Goal: Information Seeking & Learning: Find specific fact

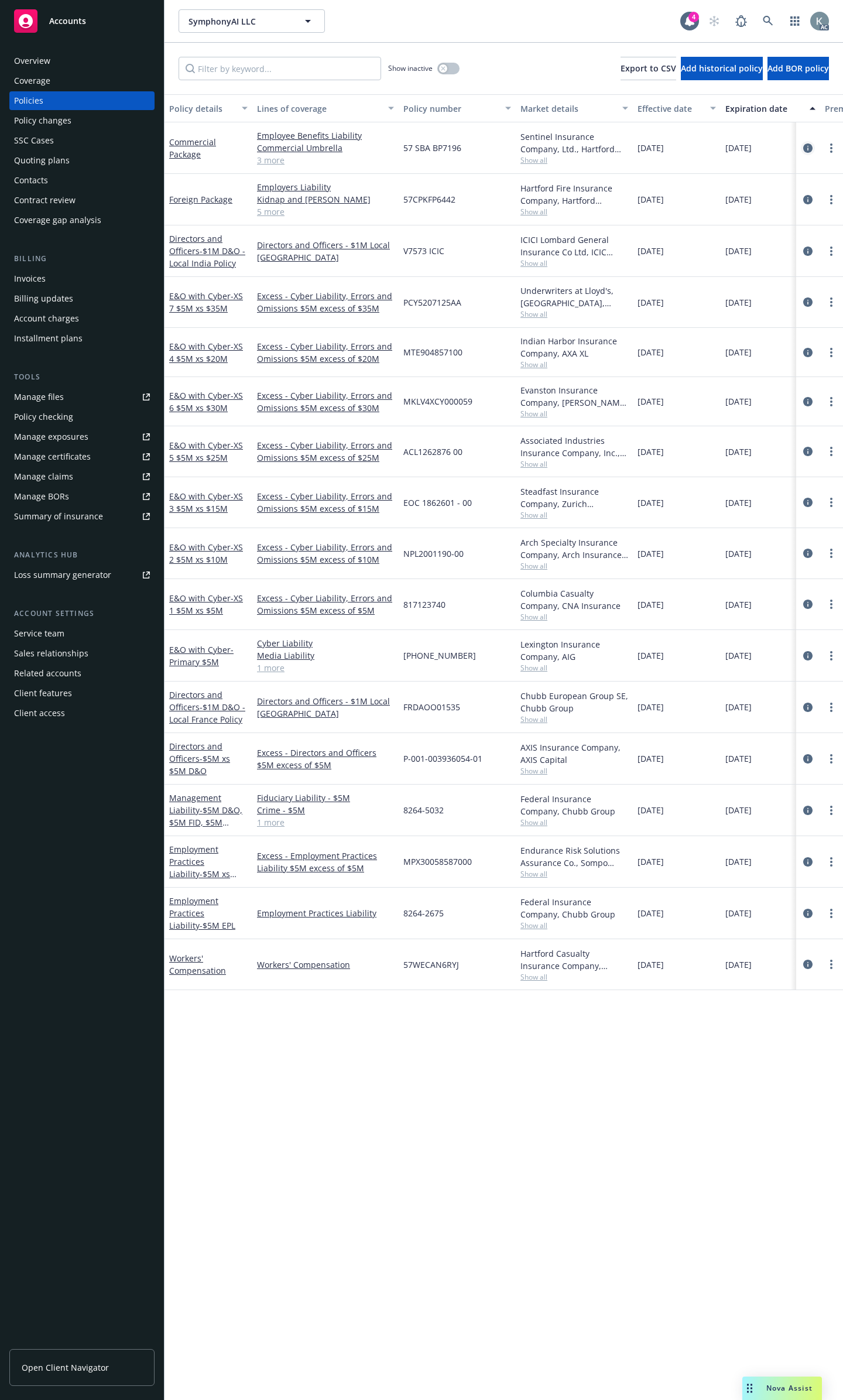
click at [812, 144] on icon "circleInformation" at bounding box center [808, 148] width 9 height 9
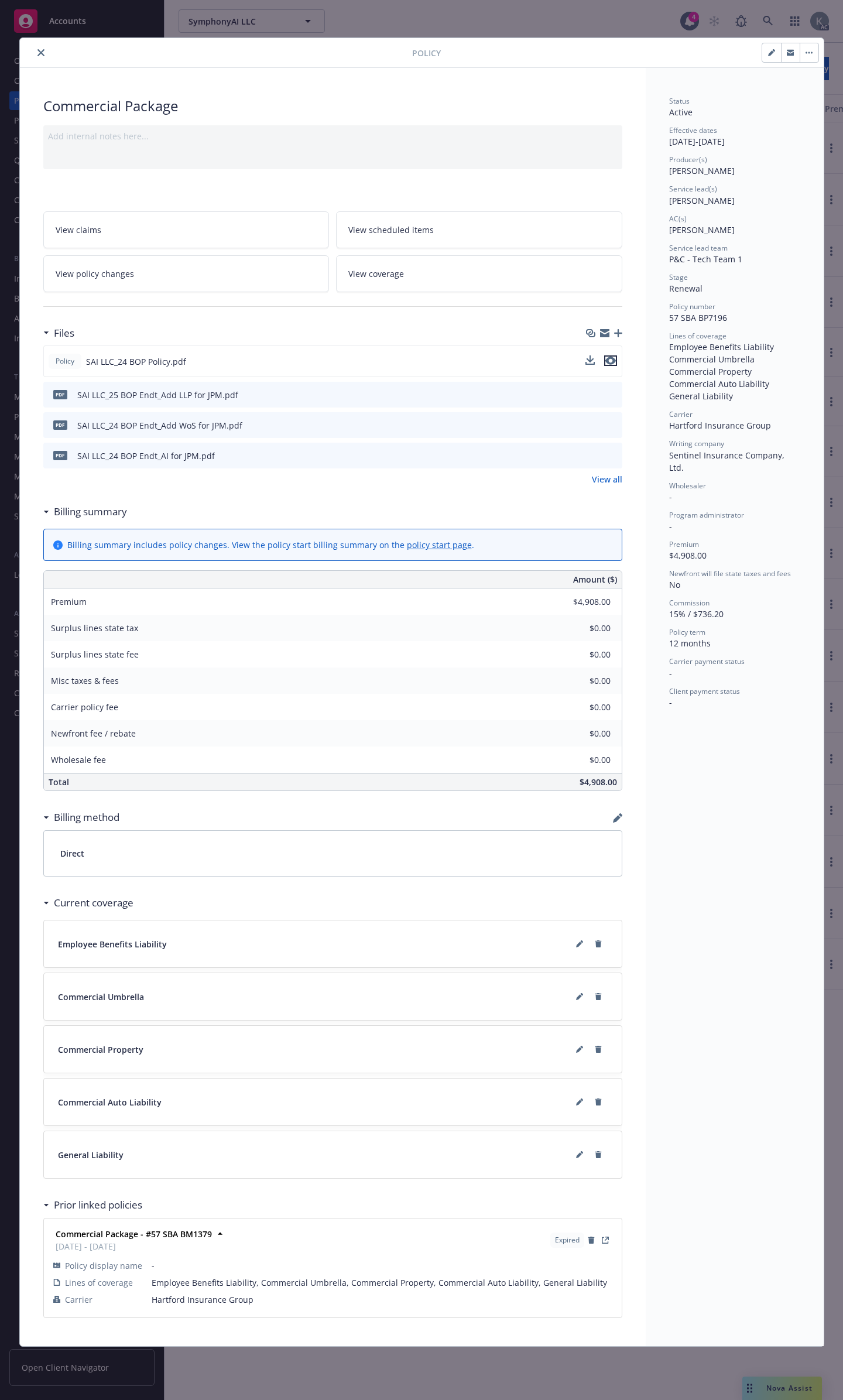
click at [616, 355] on button "preview file" at bounding box center [610, 360] width 13 height 11
click at [38, 46] on button "close" at bounding box center [40, 53] width 14 height 14
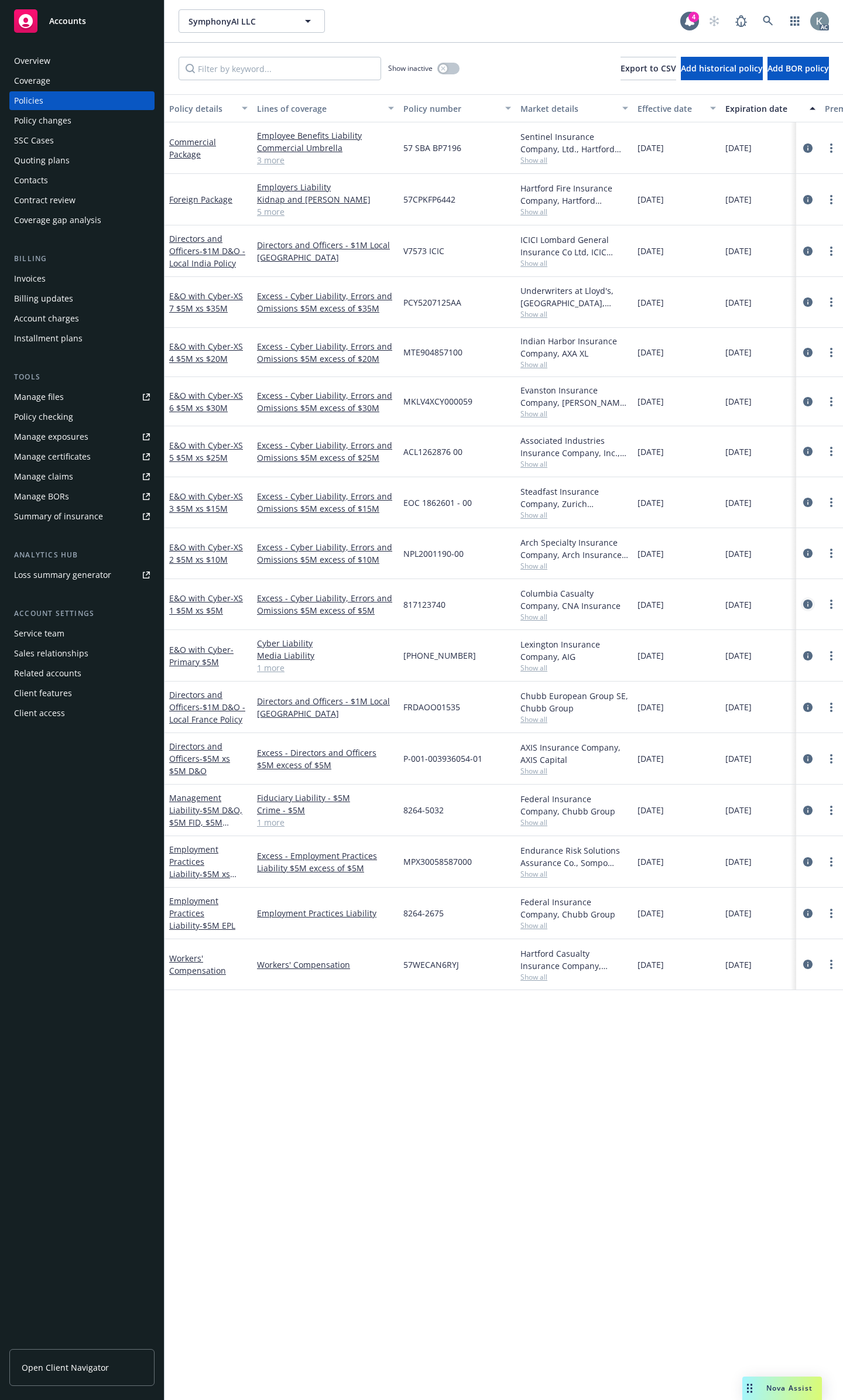
click at [801, 597] on link "circleInformation" at bounding box center [808, 604] width 14 height 14
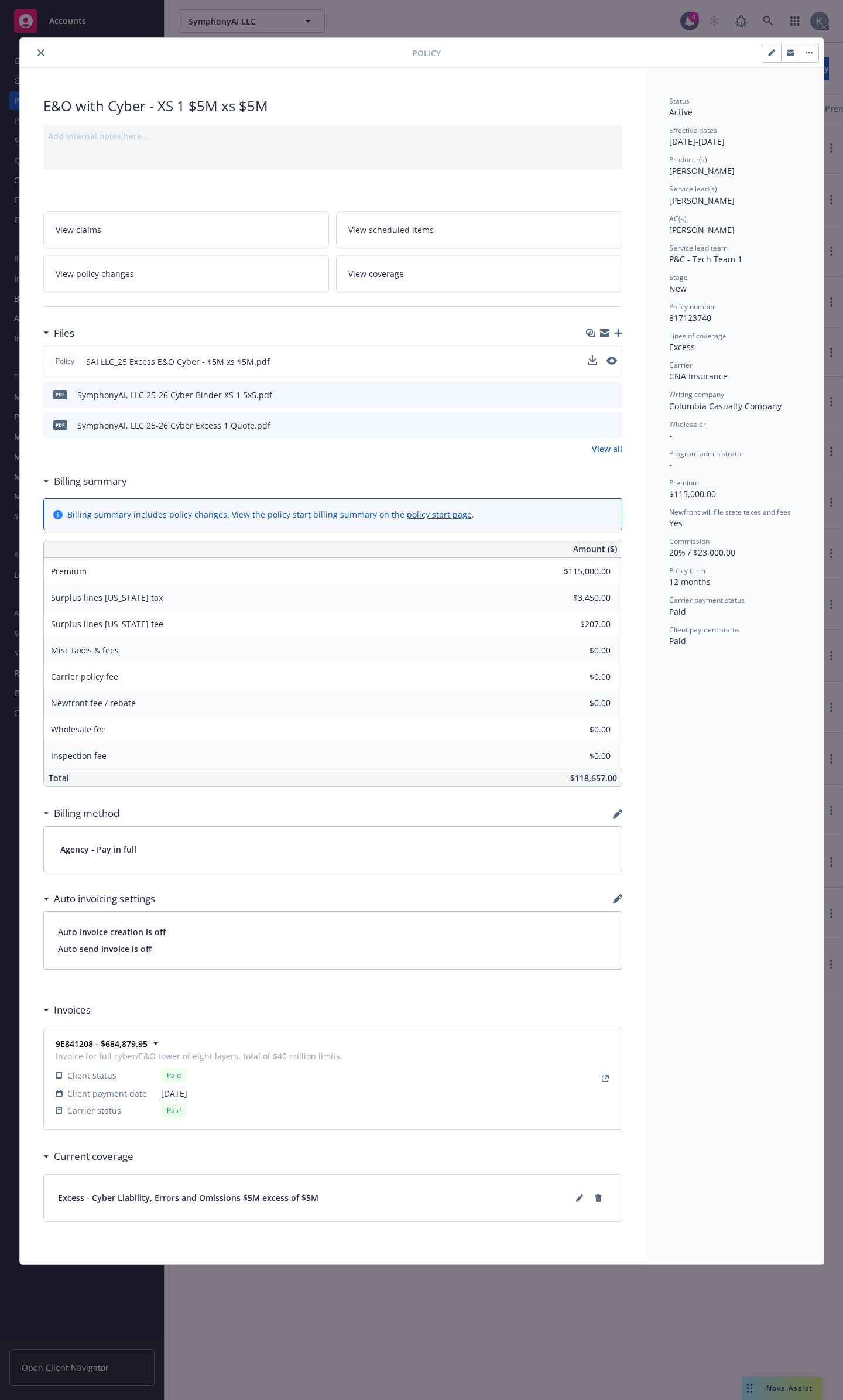
click at [614, 355] on button at bounding box center [611, 361] width 11 height 12
click at [613, 357] on icon "preview file" at bounding box center [610, 361] width 11 height 8
click at [39, 54] on icon "close" at bounding box center [41, 53] width 7 height 7
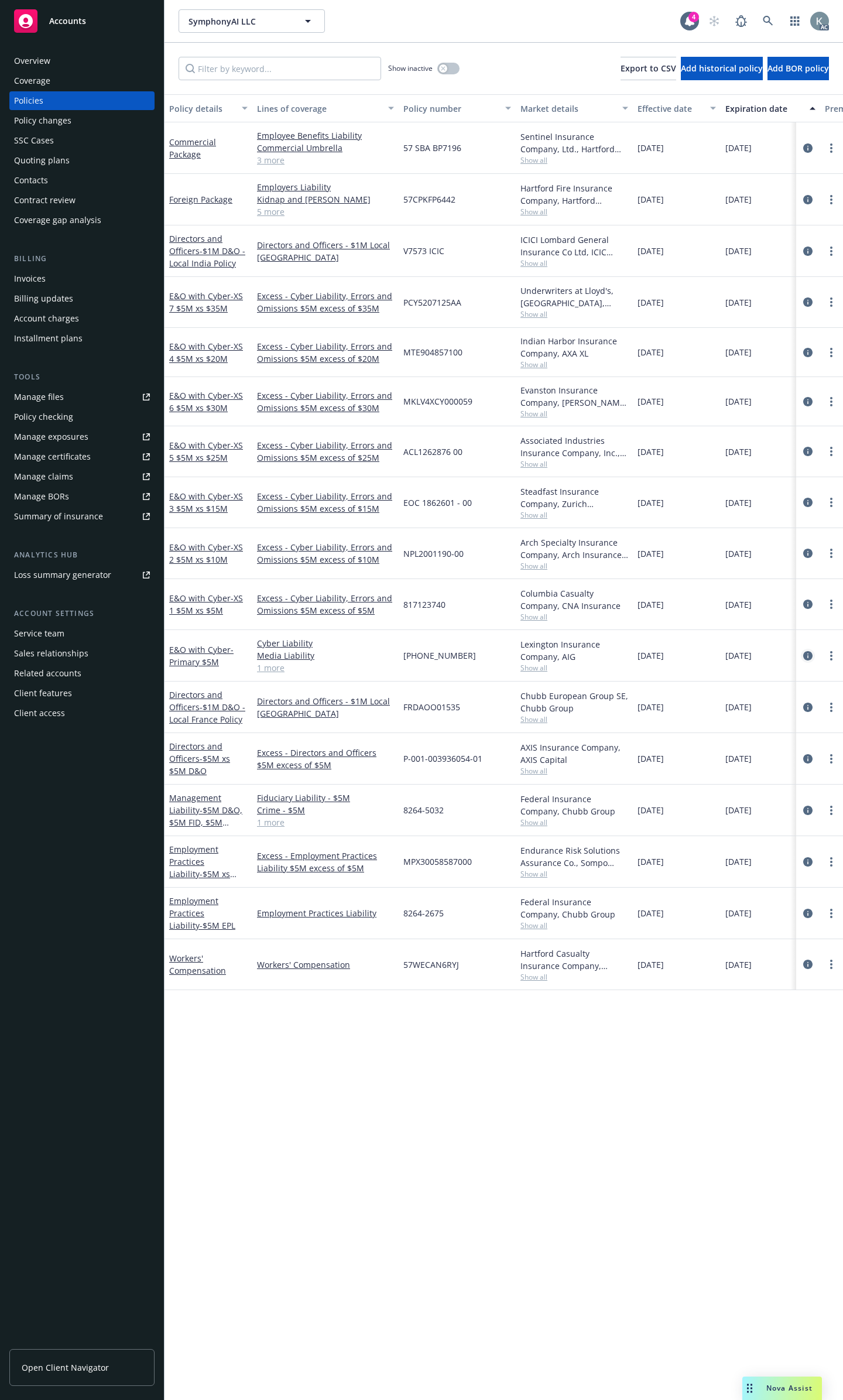
click at [809, 651] on icon "circleInformation" at bounding box center [808, 655] width 9 height 9
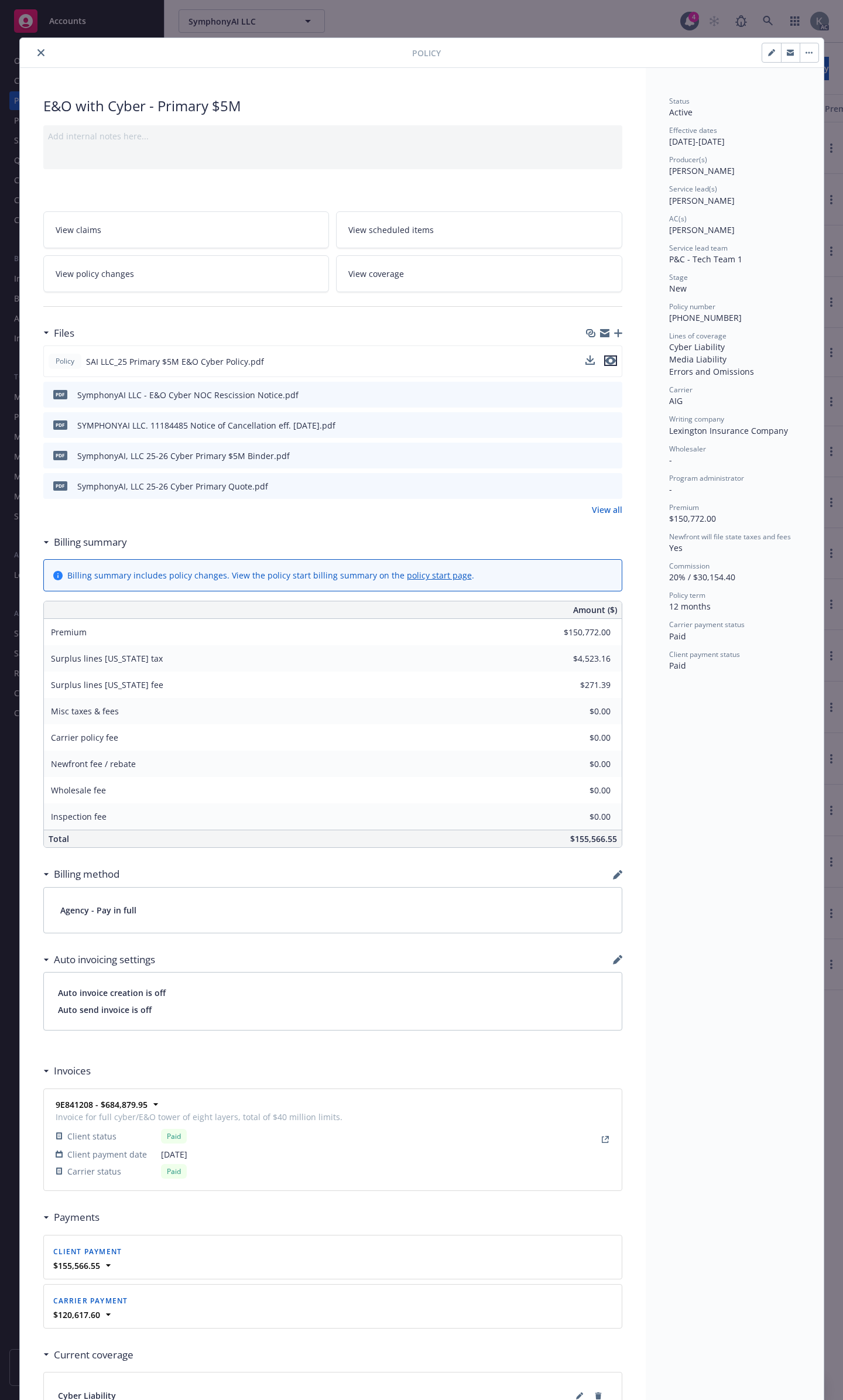
click at [612, 355] on button "preview file" at bounding box center [610, 360] width 13 height 11
click at [36, 57] on button "close" at bounding box center [40, 53] width 14 height 14
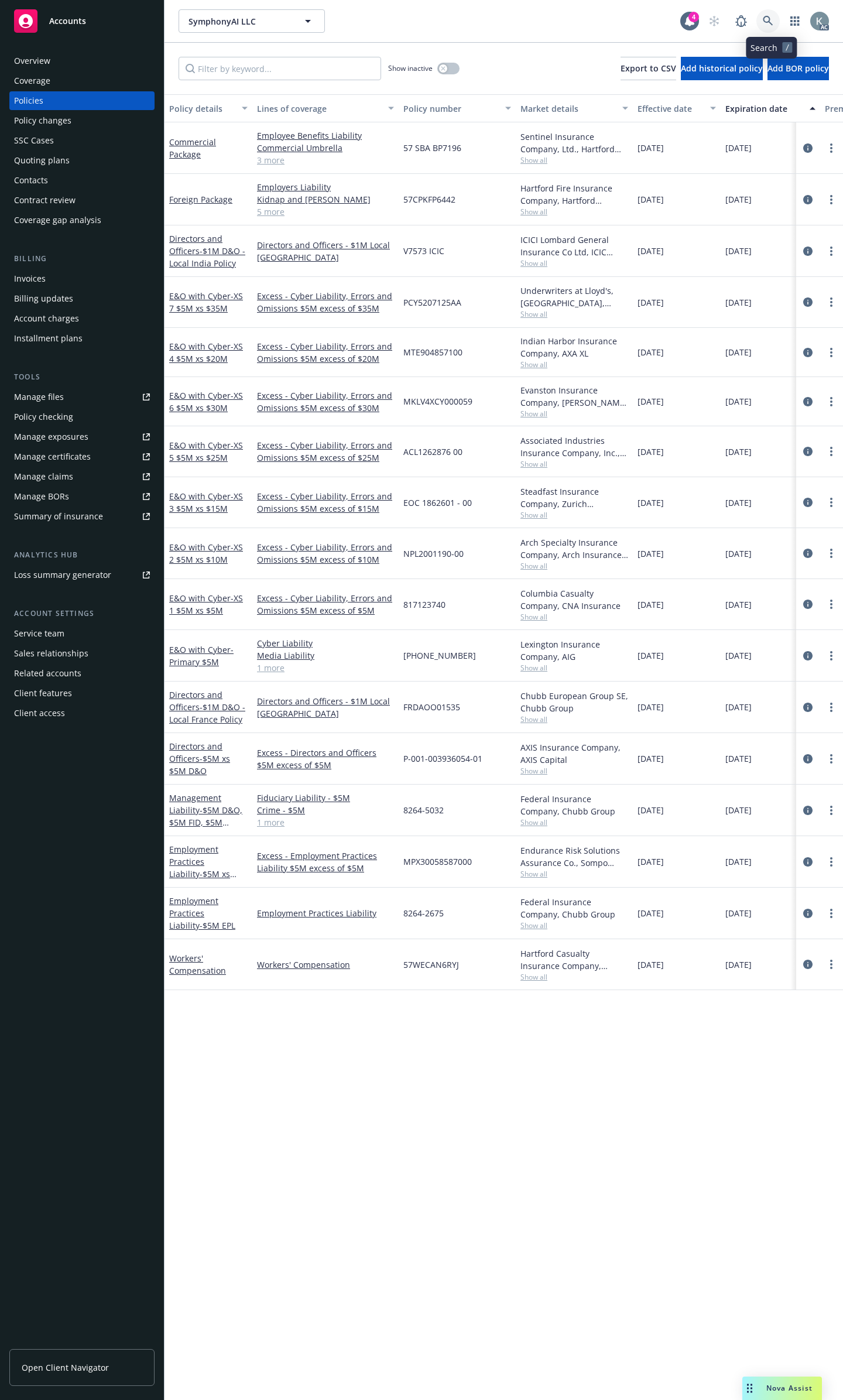
click at [773, 23] on icon at bounding box center [767, 21] width 11 height 11
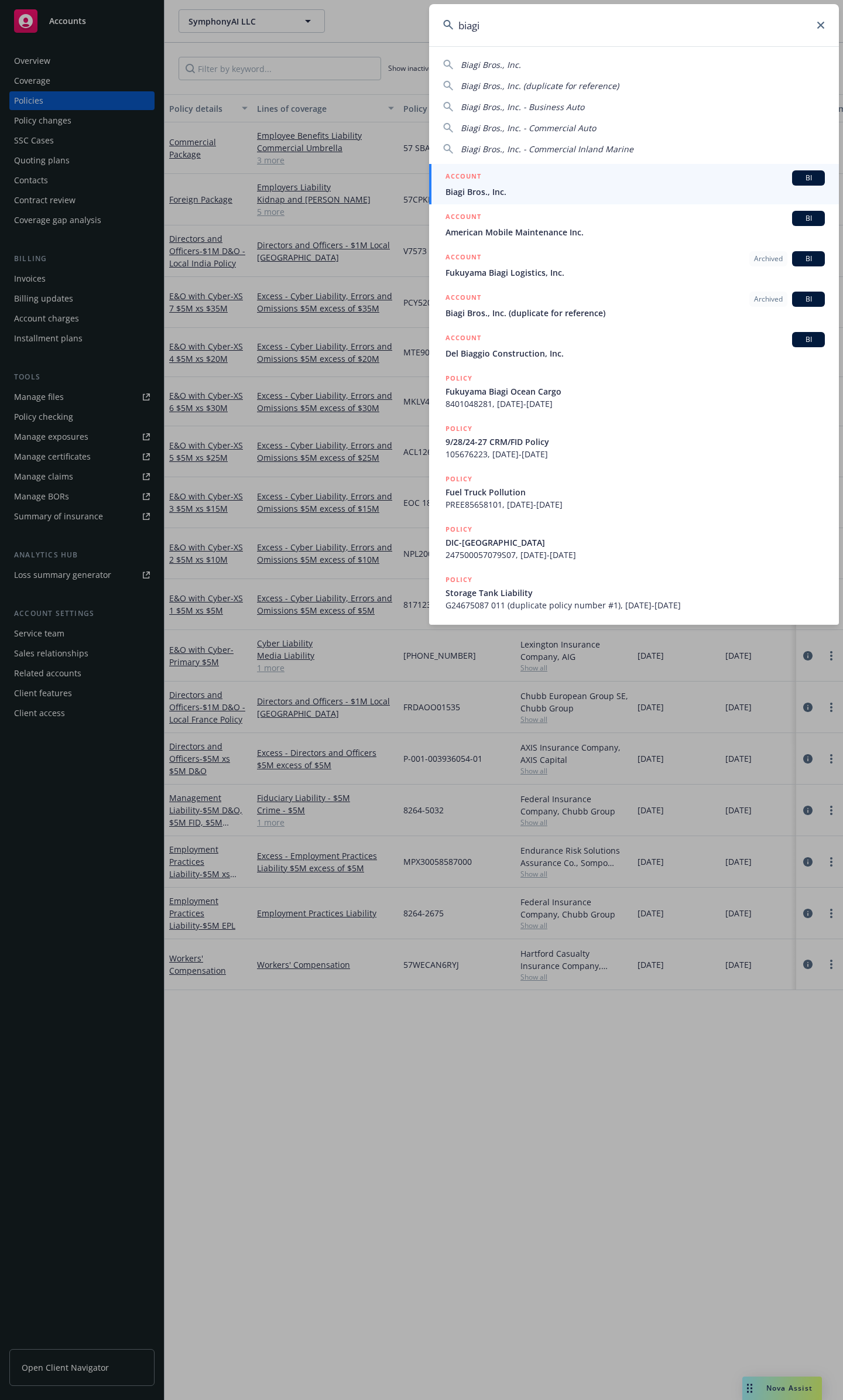
type input "biagi"
click at [634, 182] on div "ACCOUNT BI" at bounding box center [635, 177] width 380 height 16
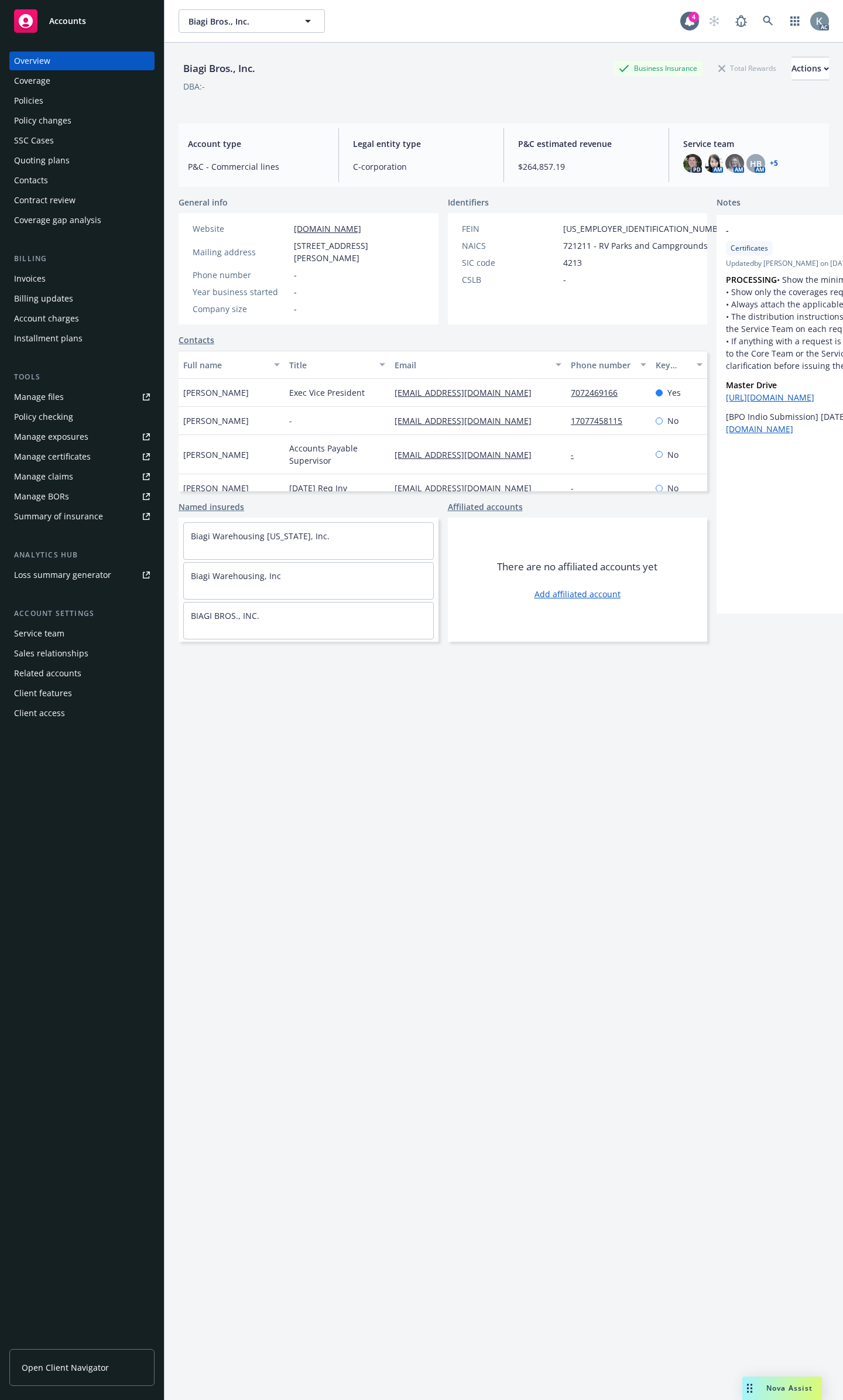
click at [29, 95] on div "Policies" at bounding box center [29, 100] width 30 height 19
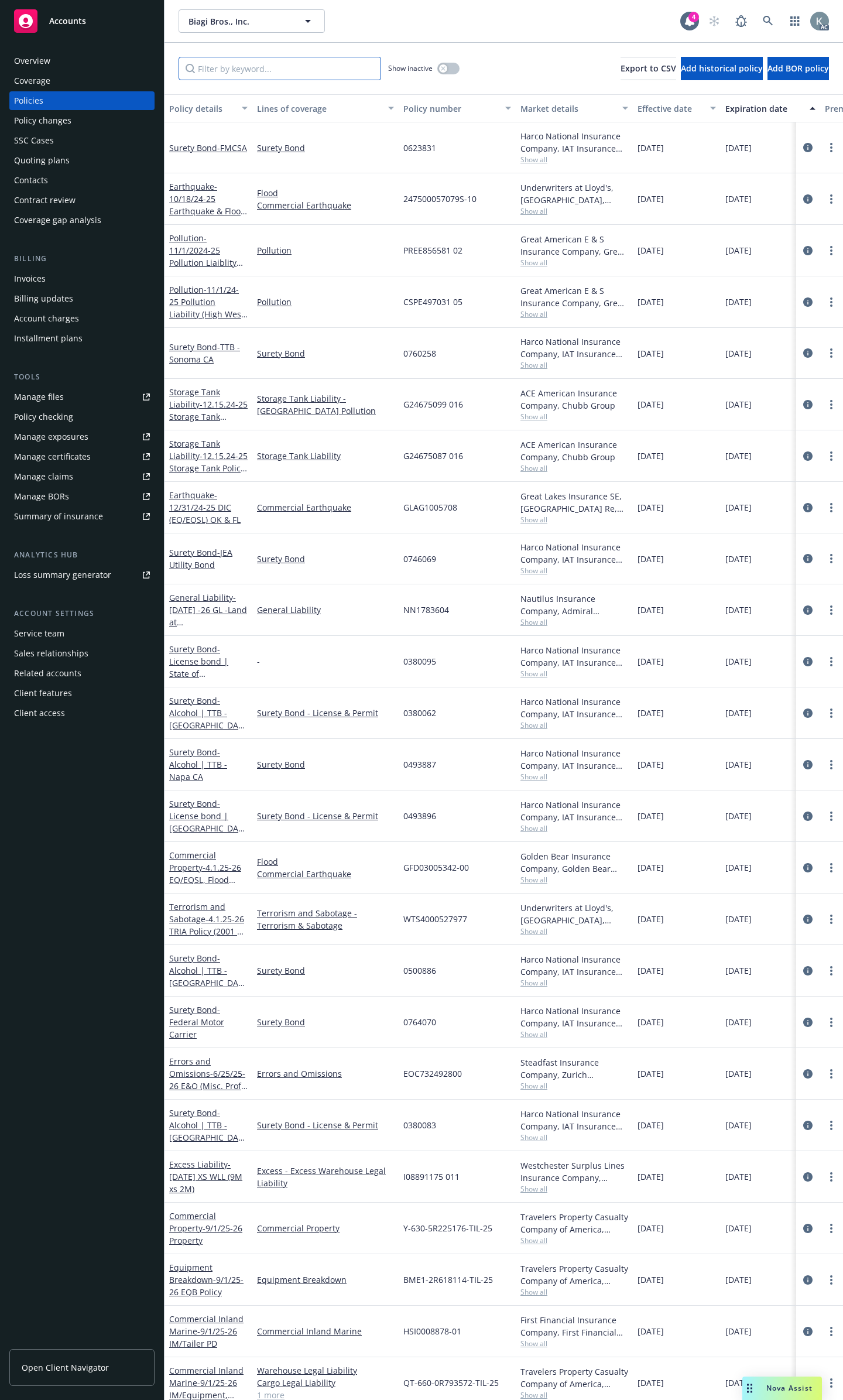
click at [245, 63] on input "Filter by keyword..." at bounding box center [279, 68] width 203 height 23
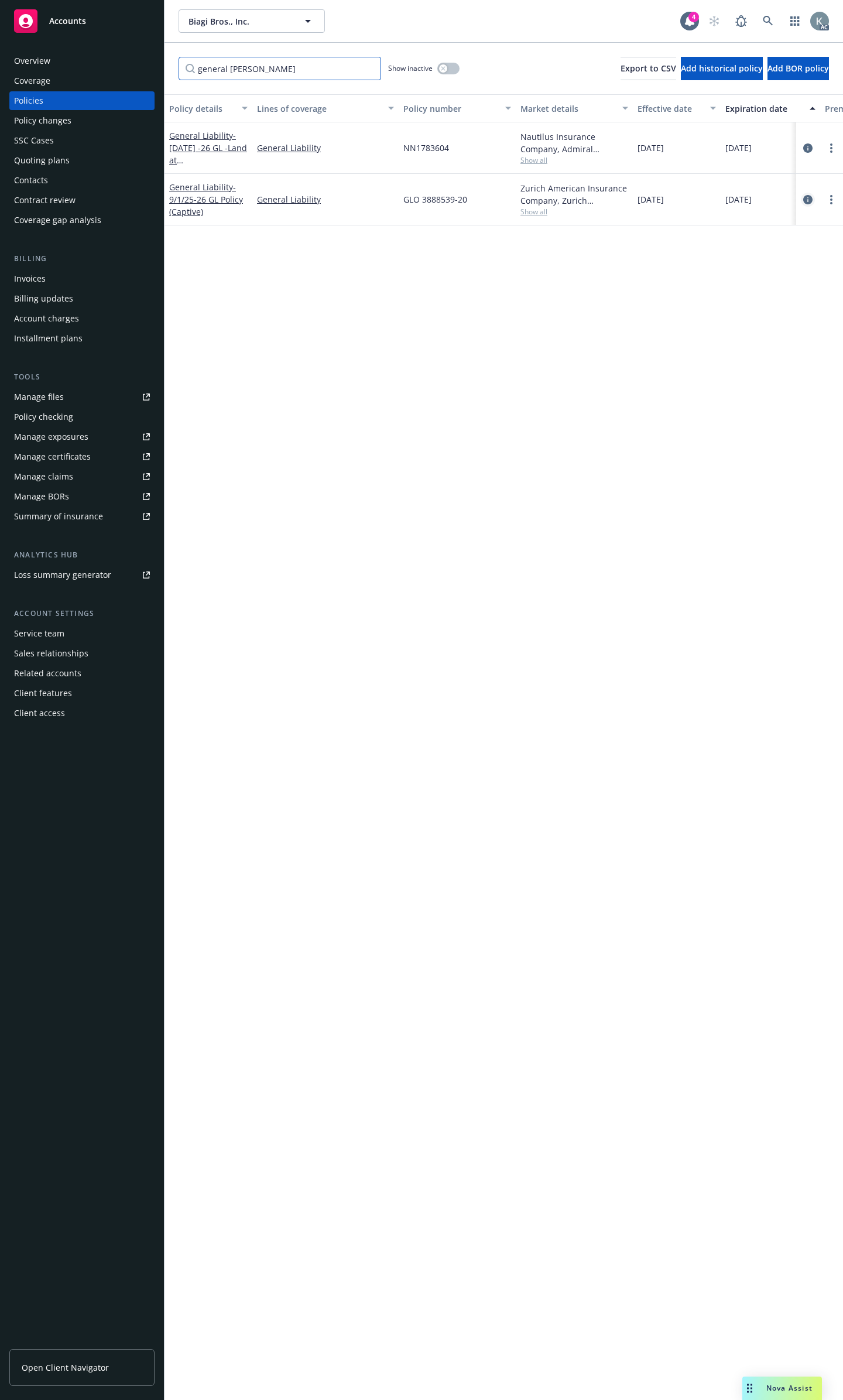
type input "general [PERSON_NAME]"
click at [804, 195] on icon "circleInformation" at bounding box center [808, 199] width 9 height 9
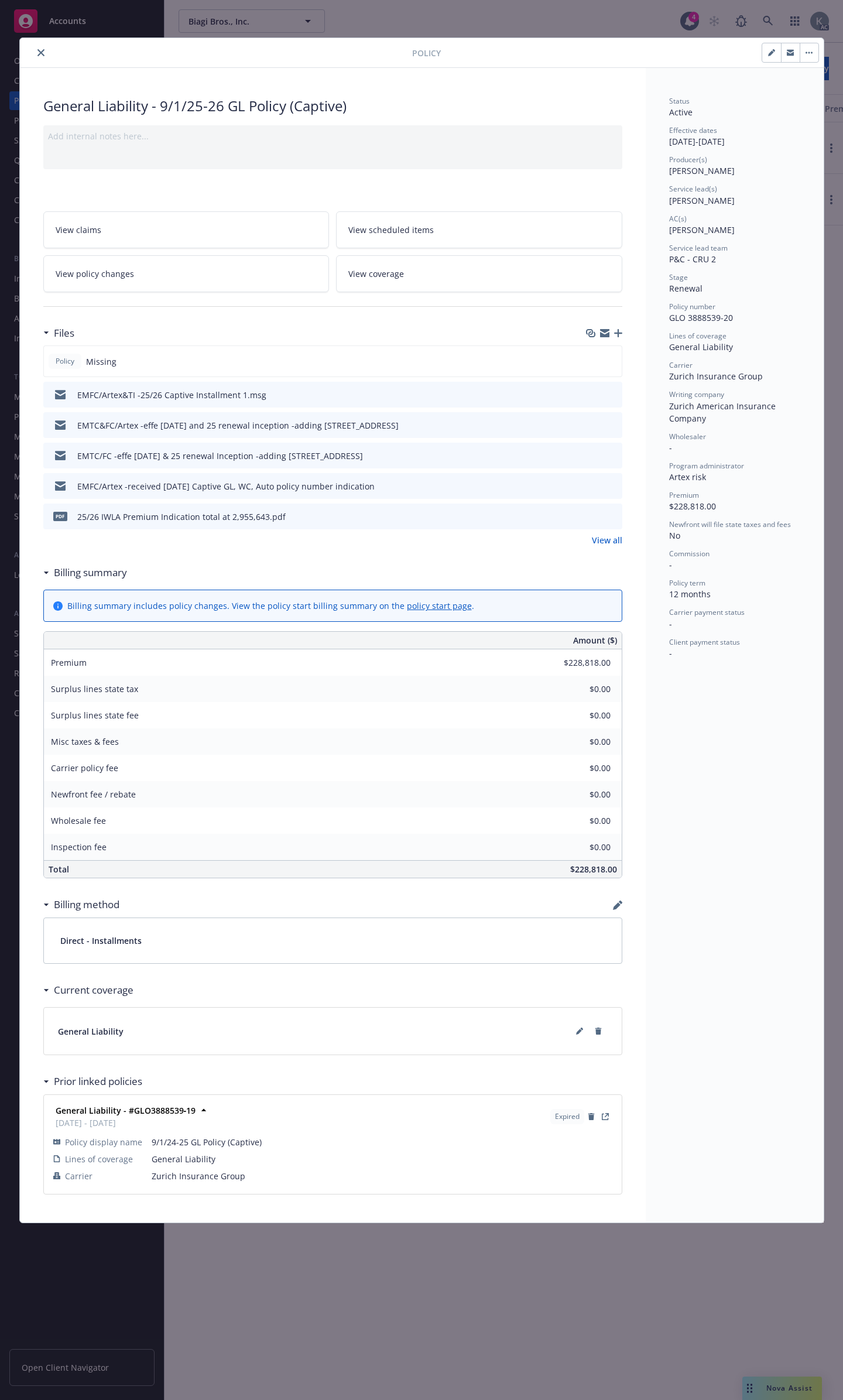
click at [38, 53] on icon "close" at bounding box center [41, 53] width 7 height 7
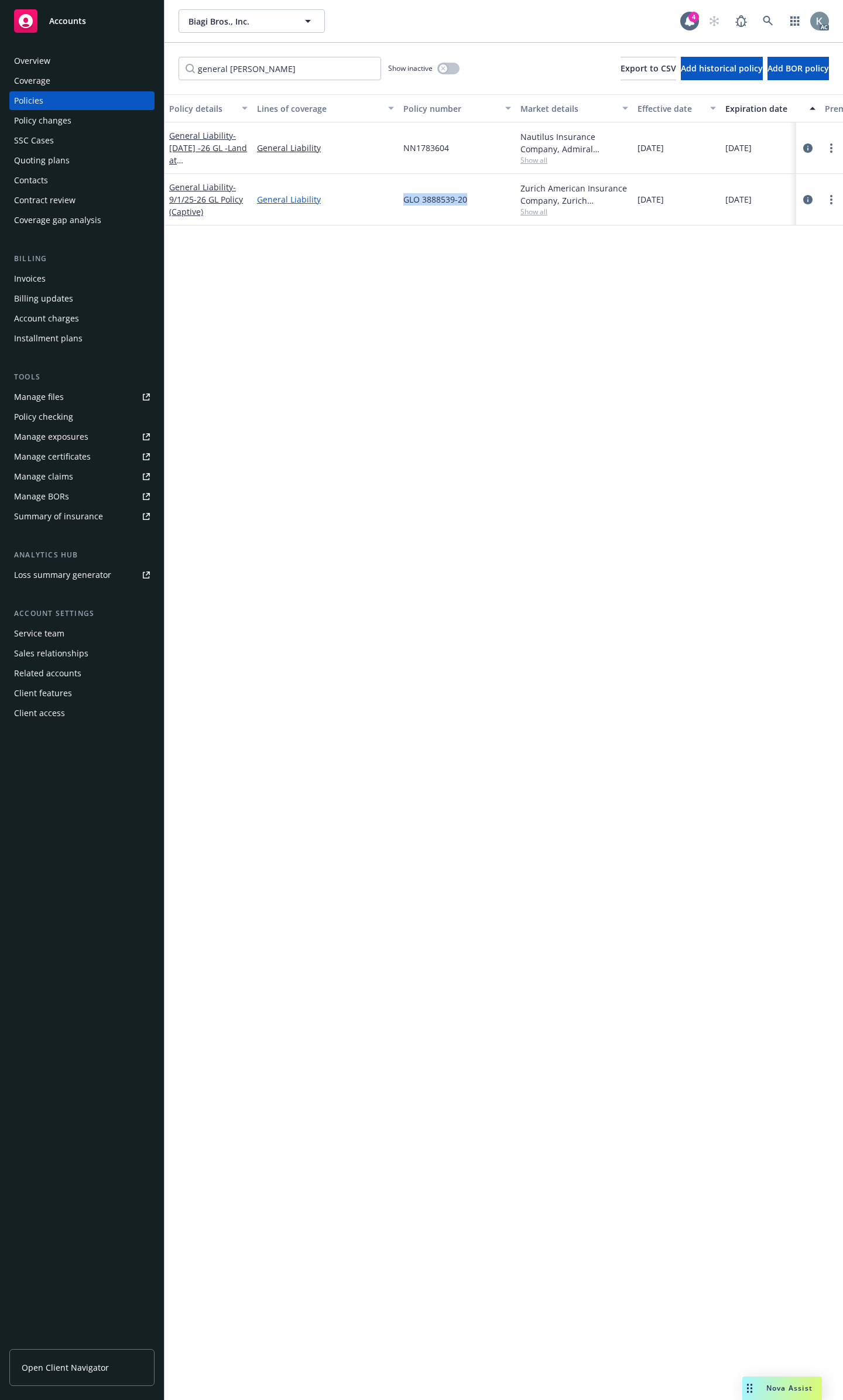
drag, startPoint x: 486, startPoint y: 192, endPoint x: 391, endPoint y: 191, distance: 95.0
click at [391, 191] on div "General Liability - 9/1/25-26 GL Policy (Captive) General Liability GLO 3888539…" at bounding box center [729, 200] width 1130 height 52
copy div "GLO 3888539-20"
